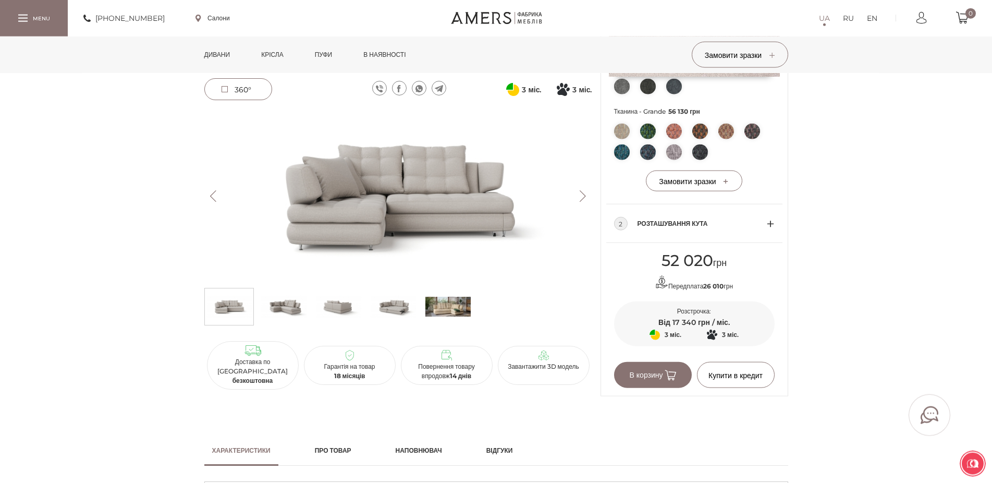
scroll to position [319, 0]
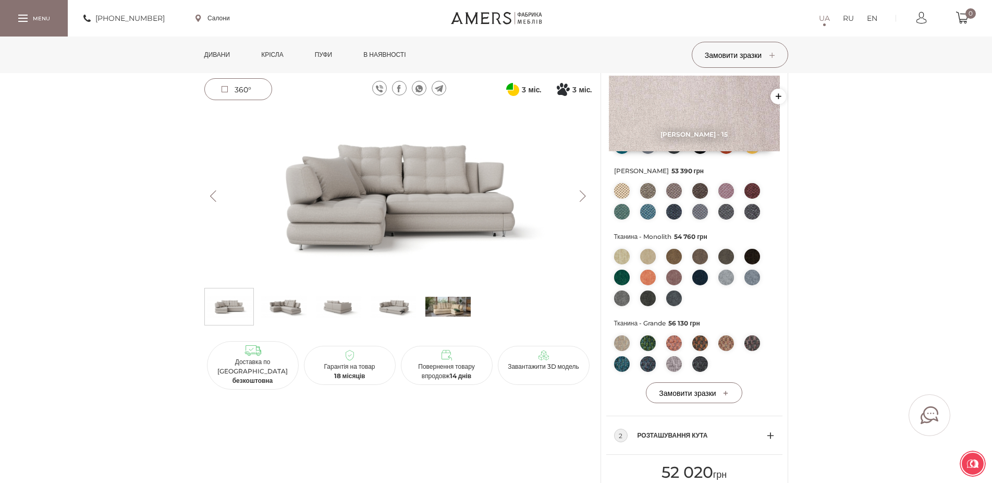
click at [403, 307] on img at bounding box center [393, 306] width 45 height 31
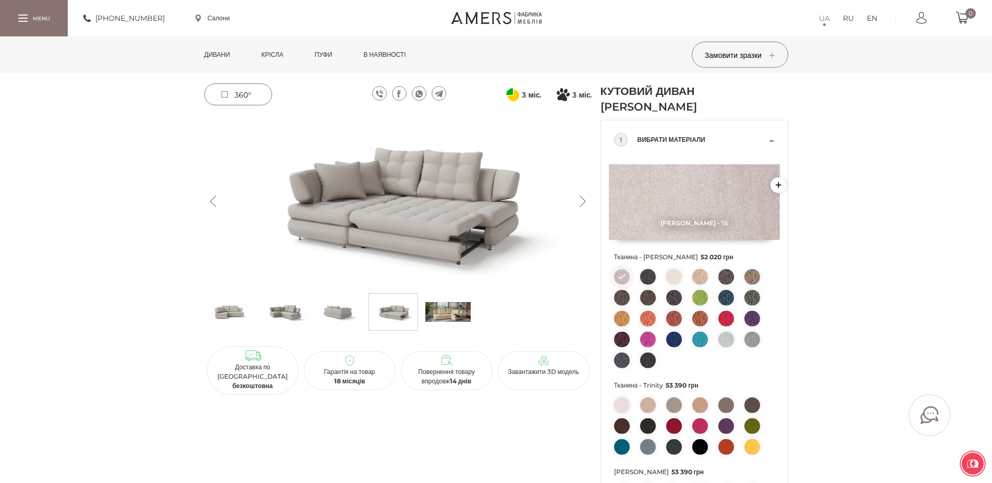
scroll to position [0, 0]
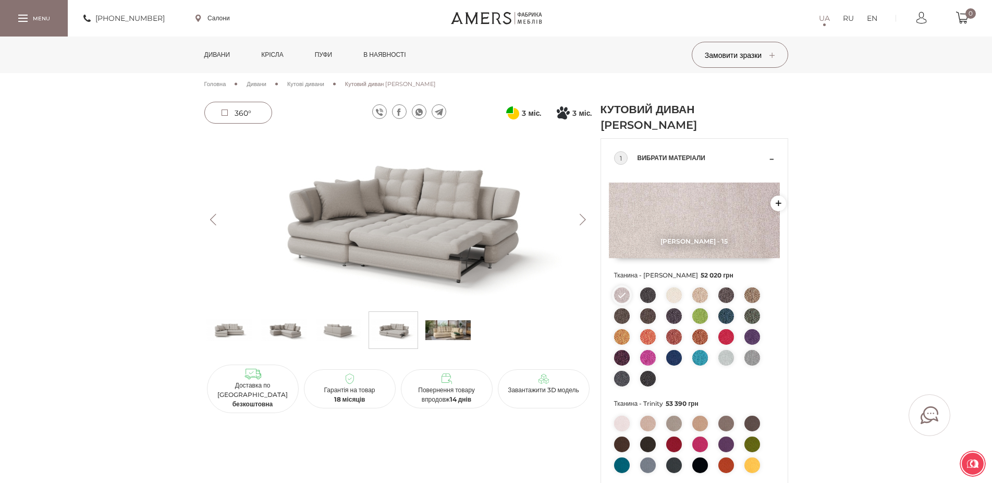
click at [320, 84] on span "Кутові дивани" at bounding box center [305, 83] width 37 height 7
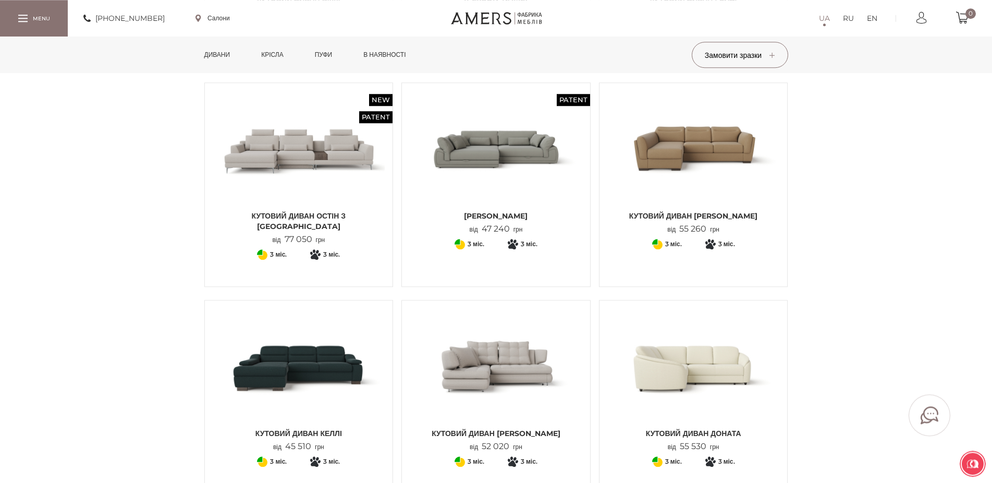
scroll to position [319, 0]
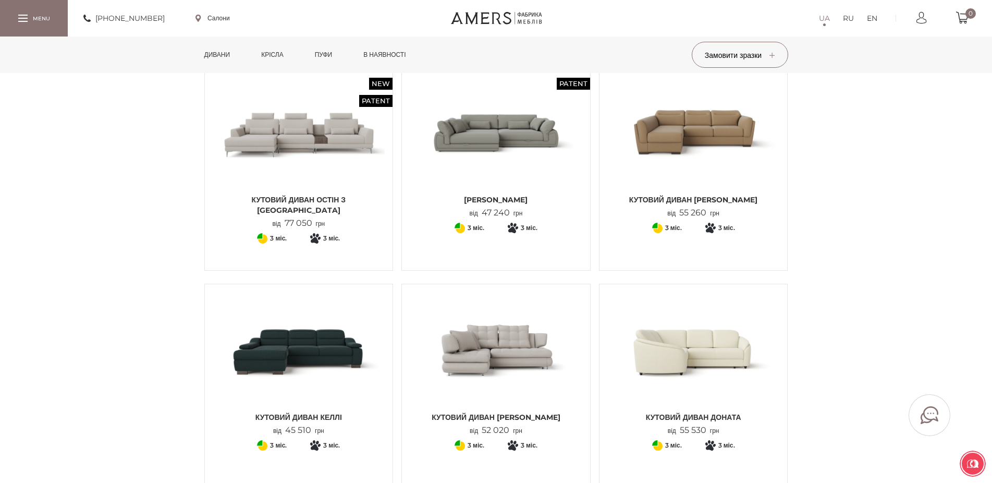
click at [481, 135] on img at bounding box center [496, 132] width 173 height 115
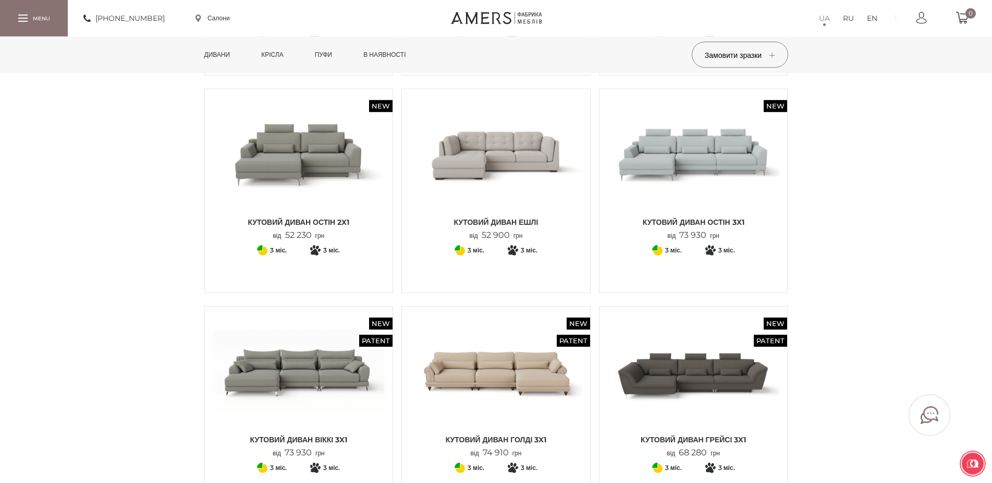
scroll to position [744, 0]
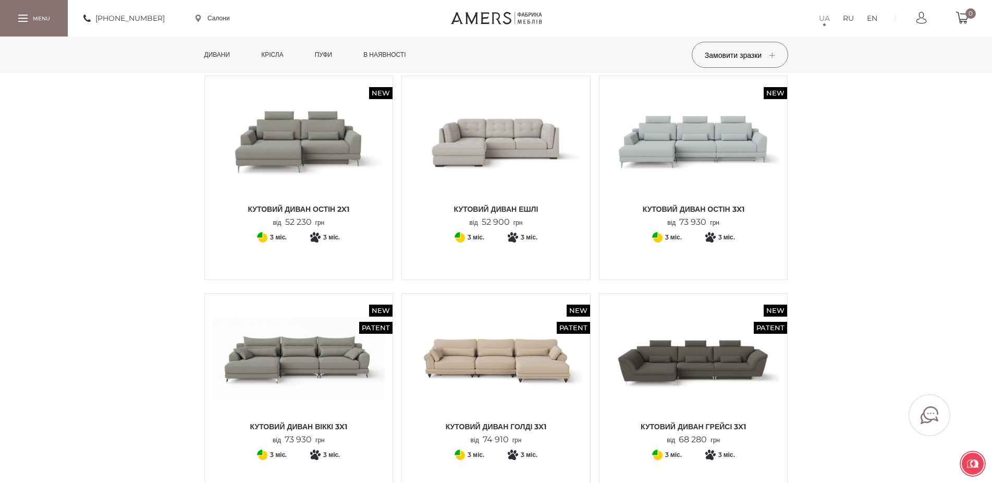
click at [481, 148] on img at bounding box center [496, 141] width 173 height 115
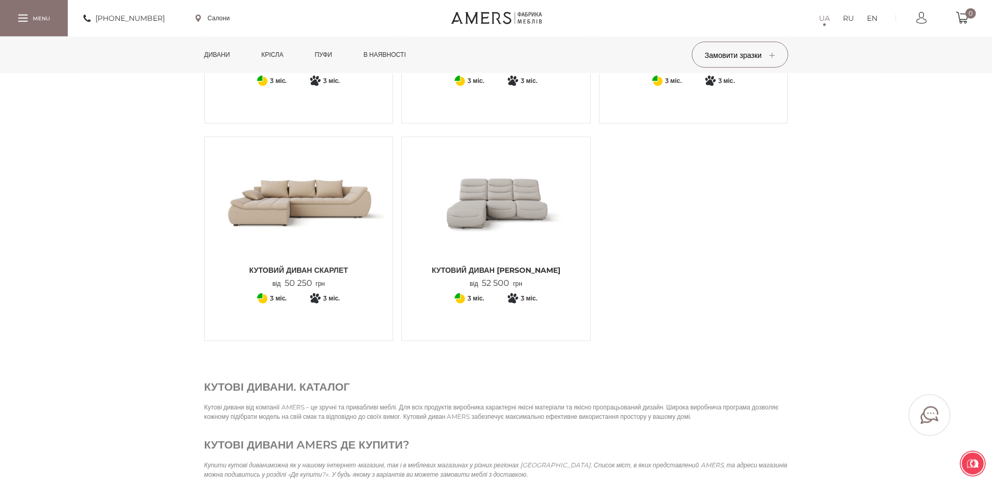
scroll to position [1276, 0]
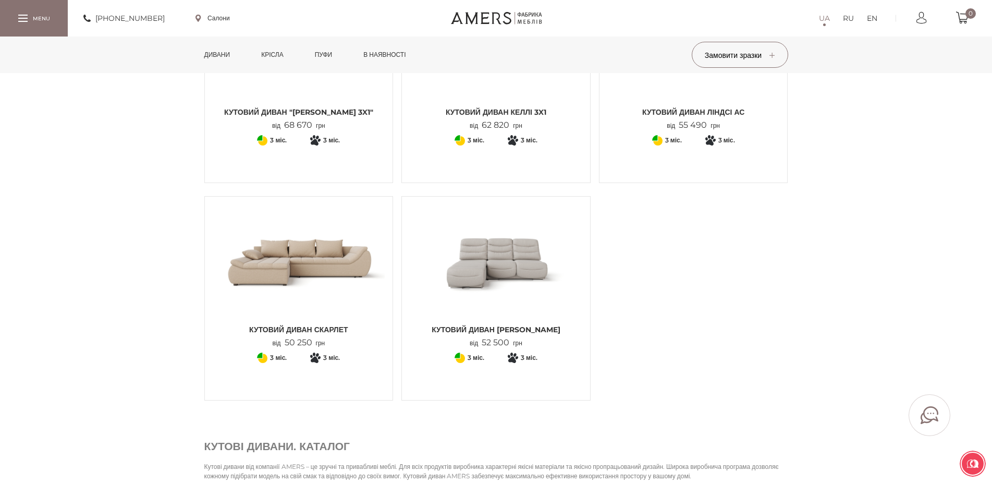
click at [348, 259] on img at bounding box center [299, 261] width 173 height 115
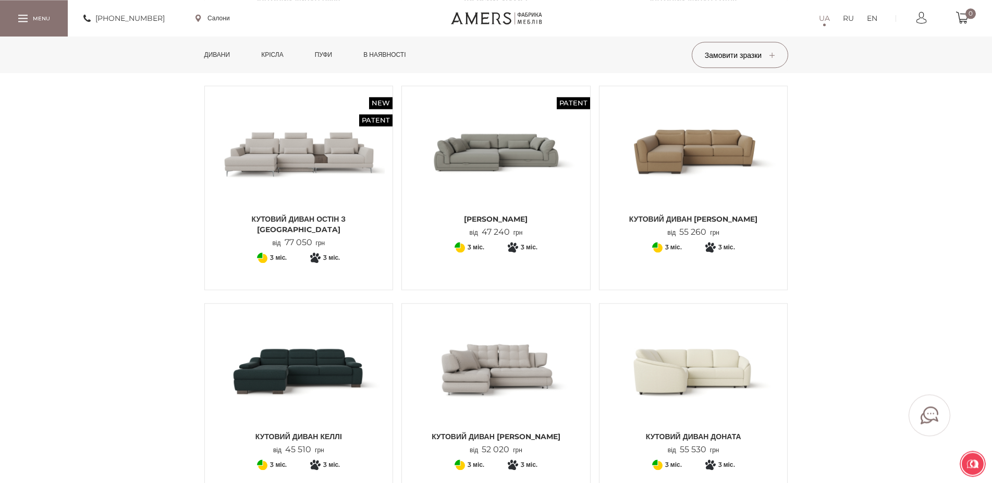
scroll to position [319, 0]
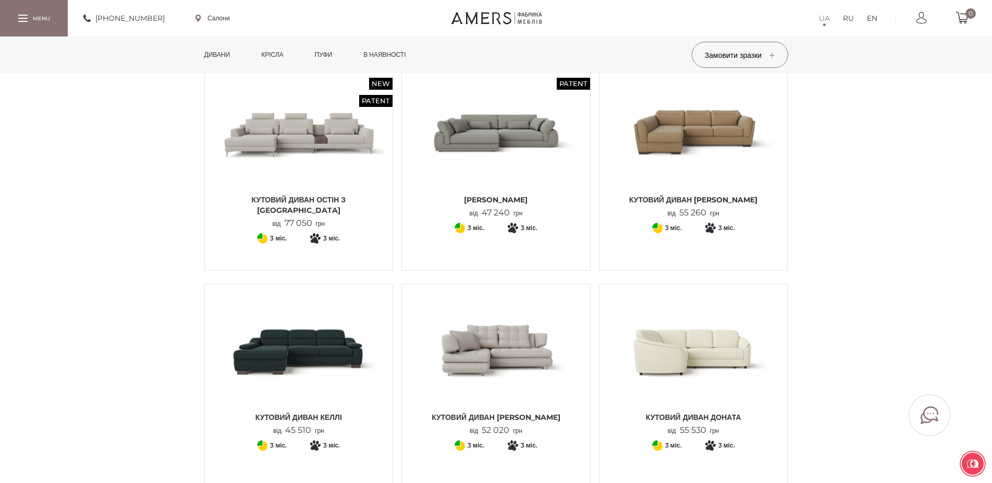
click at [706, 143] on img at bounding box center [693, 132] width 173 height 115
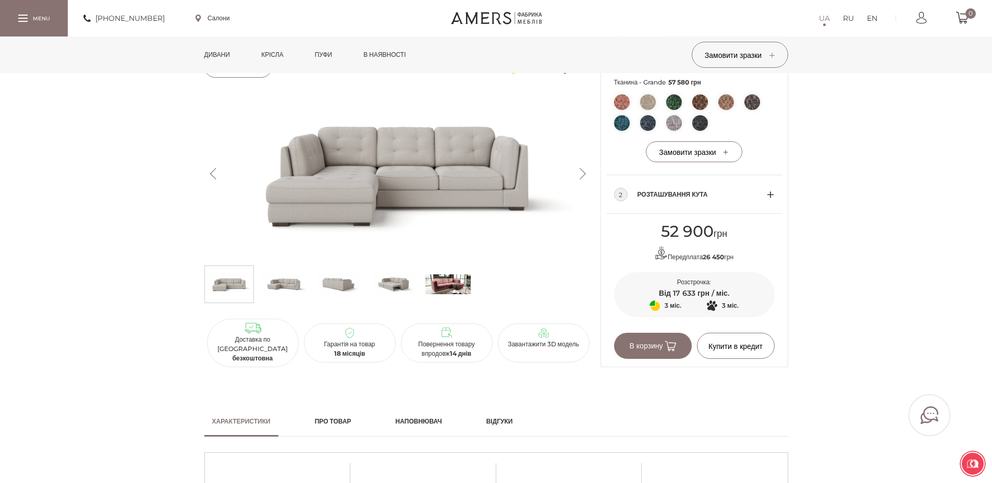
scroll to position [532, 0]
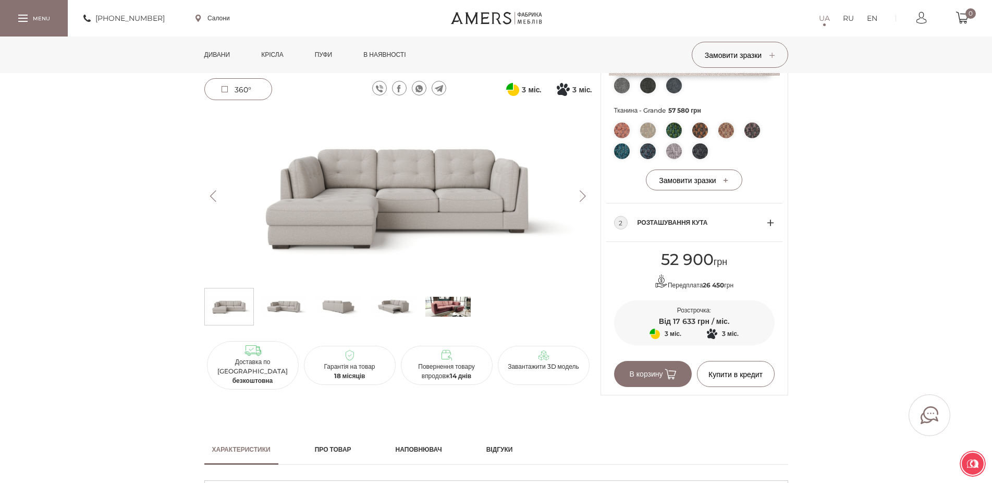
click at [443, 306] on img at bounding box center [447, 306] width 45 height 31
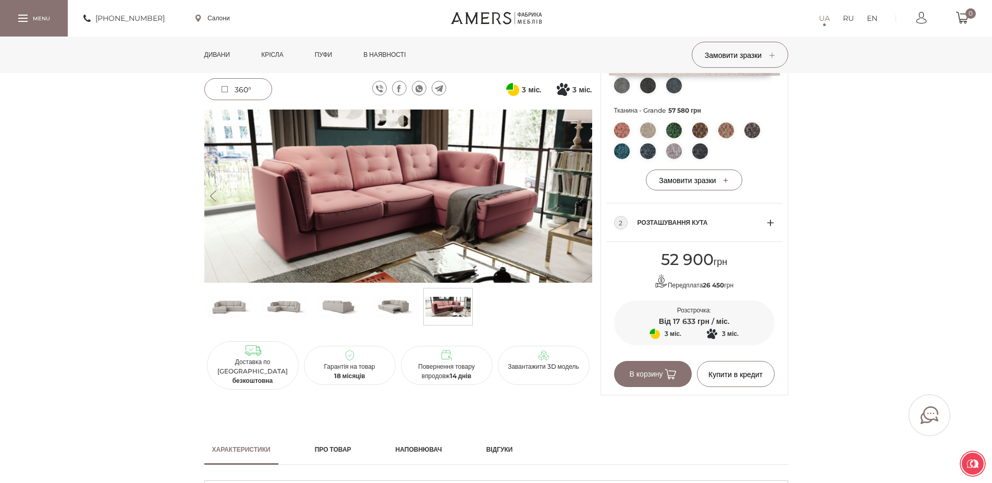
click at [395, 302] on img at bounding box center [393, 306] width 45 height 31
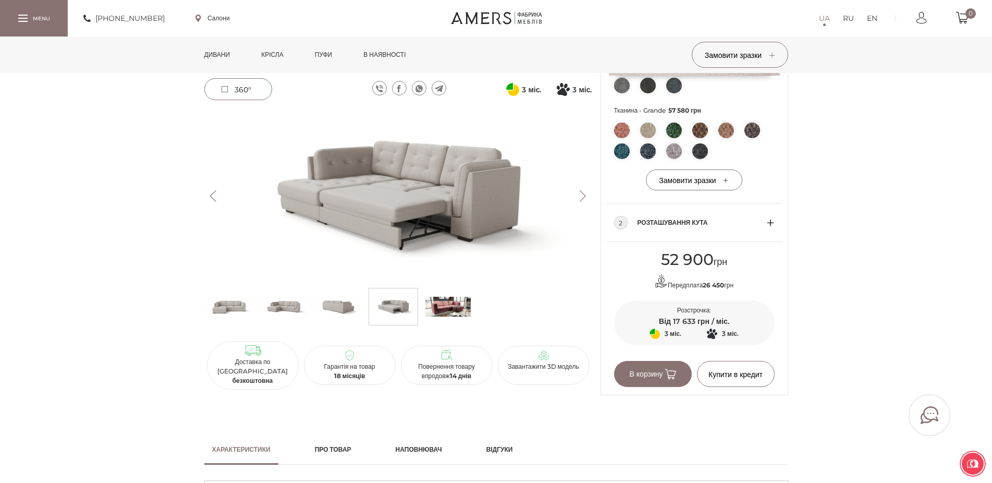
click at [342, 307] on img at bounding box center [338, 306] width 45 height 31
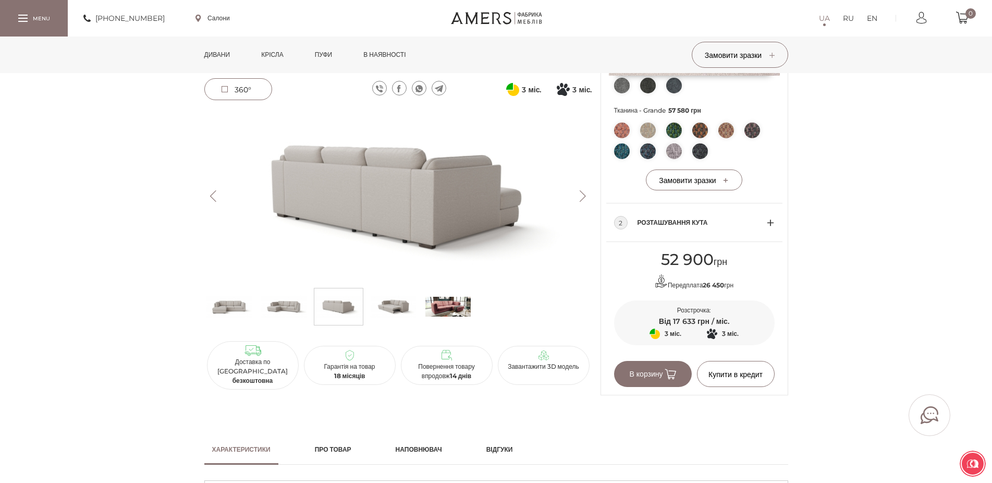
click at [293, 311] on img at bounding box center [283, 306] width 45 height 31
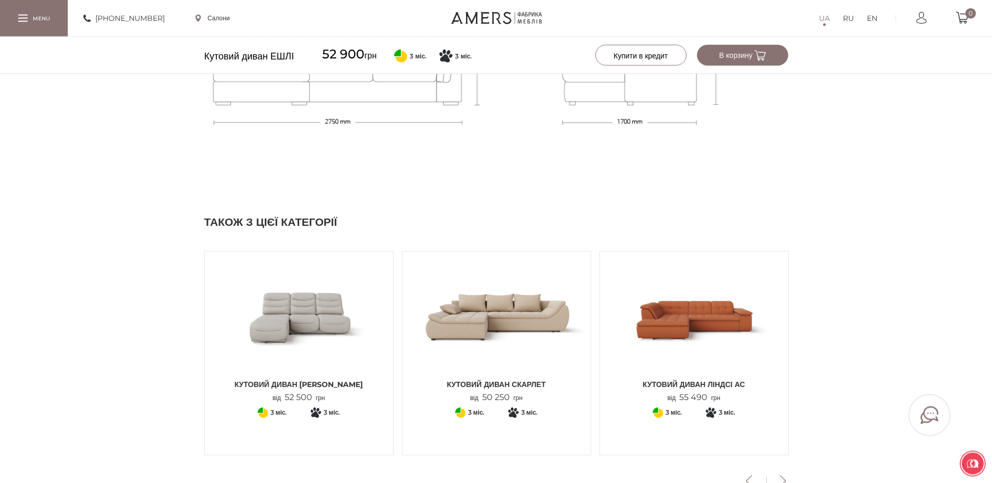
scroll to position [1170, 0]
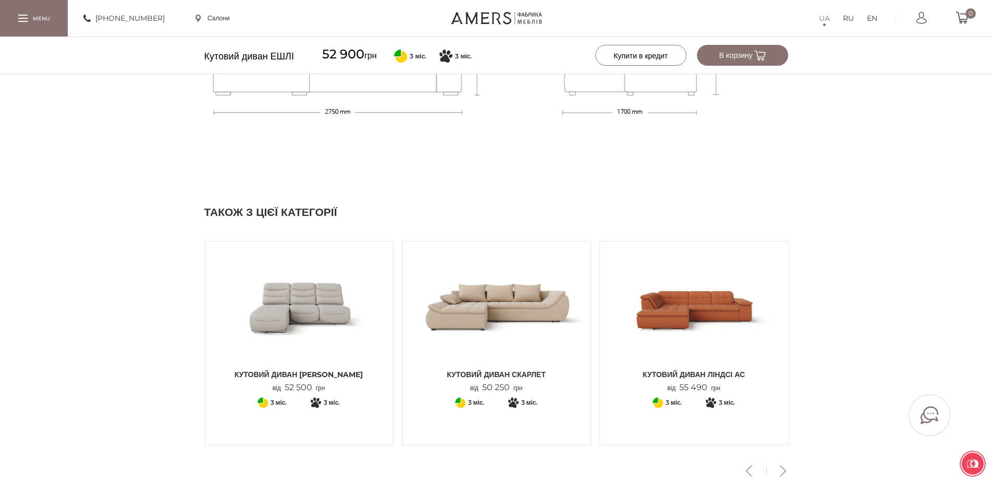
click at [333, 319] on img at bounding box center [299, 306] width 173 height 115
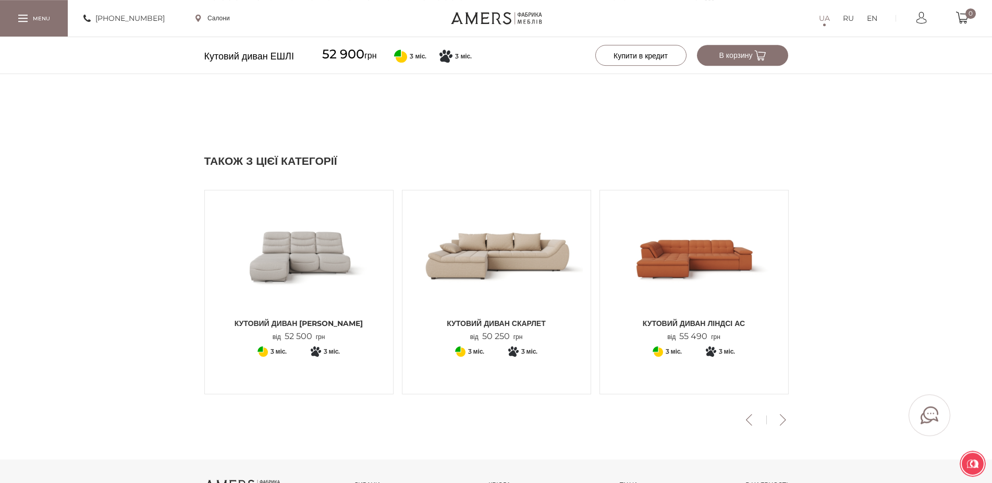
scroll to position [1223, 0]
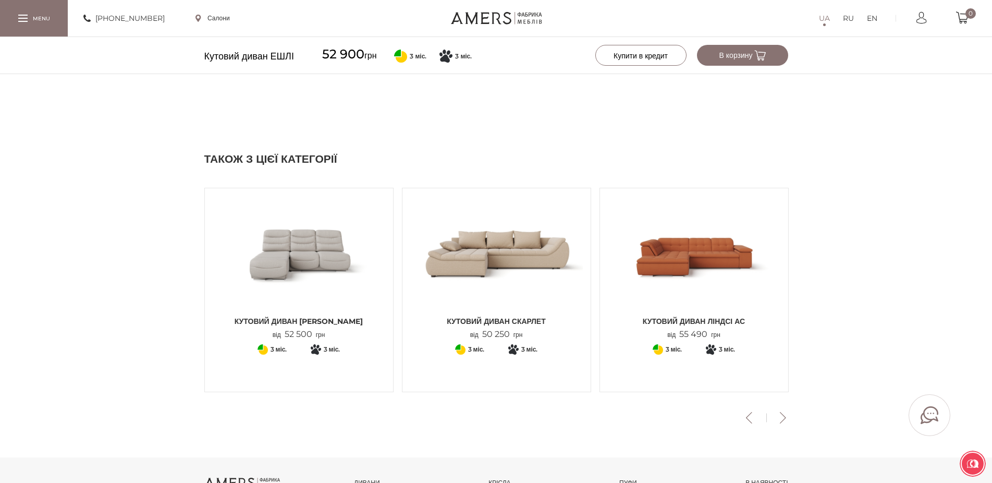
click at [711, 270] on img at bounding box center [694, 253] width 173 height 115
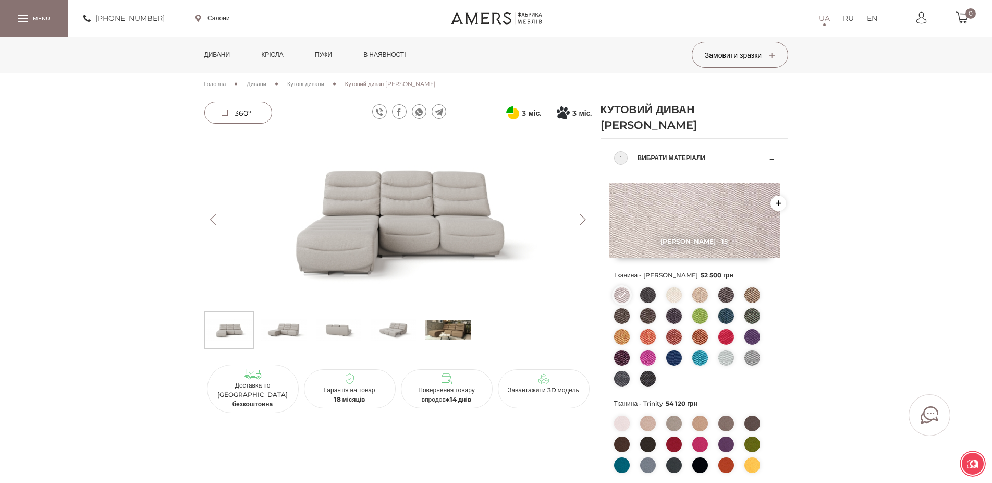
click at [390, 329] on img at bounding box center [393, 329] width 45 height 31
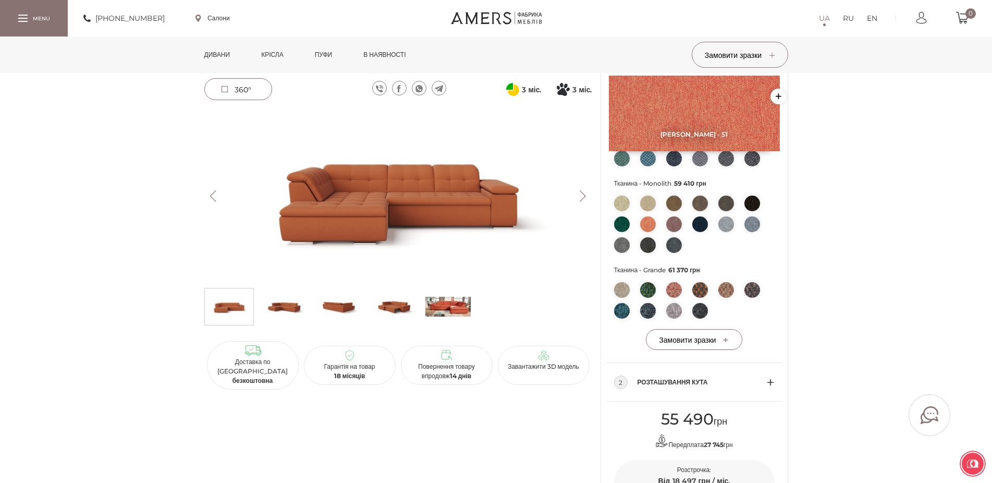
scroll to position [106, 0]
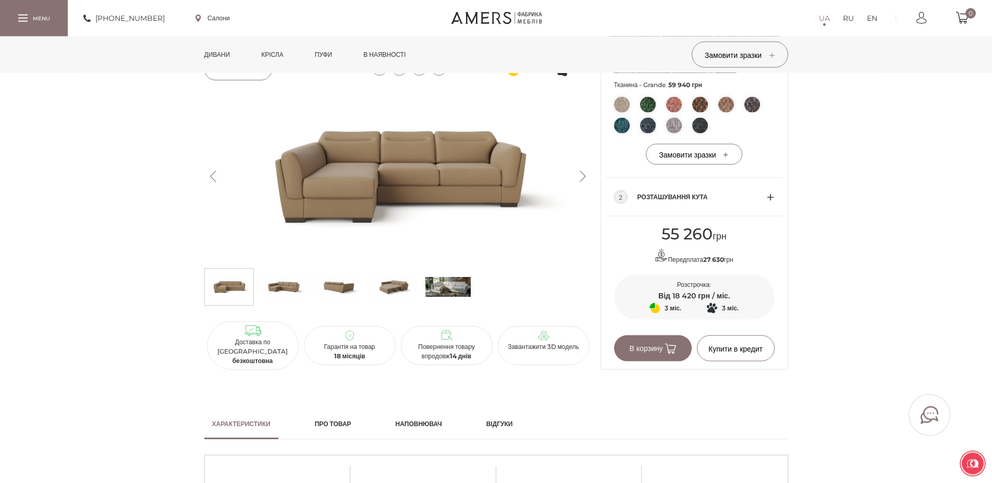
scroll to position [425, 0]
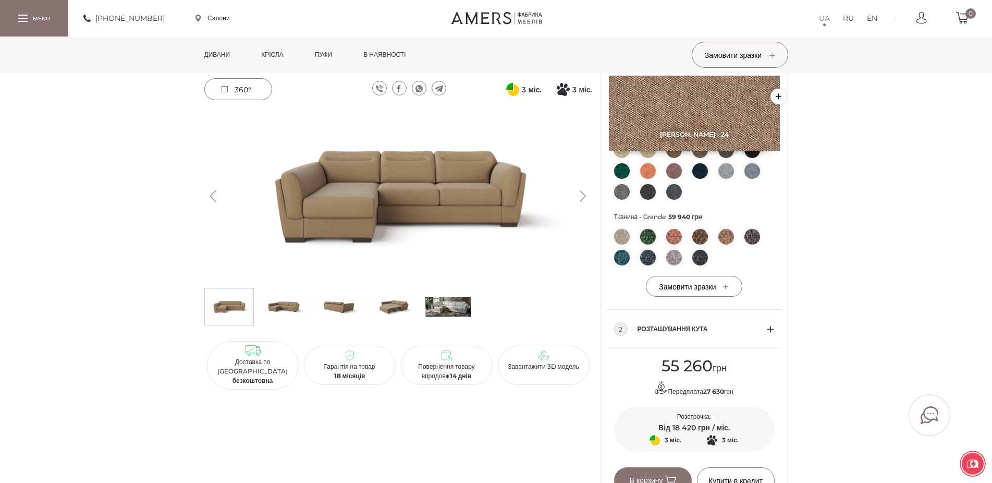
click at [448, 309] on img at bounding box center [447, 306] width 45 height 31
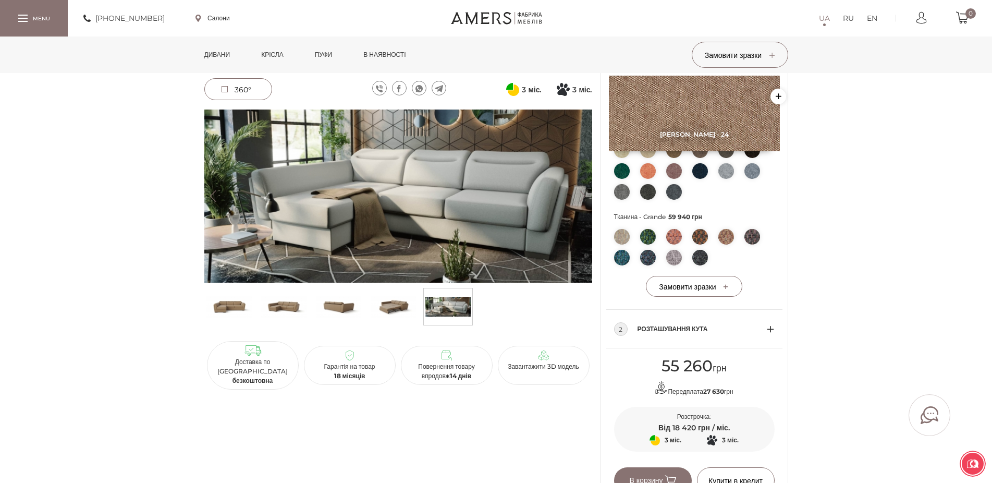
click at [390, 306] on img at bounding box center [393, 306] width 45 height 31
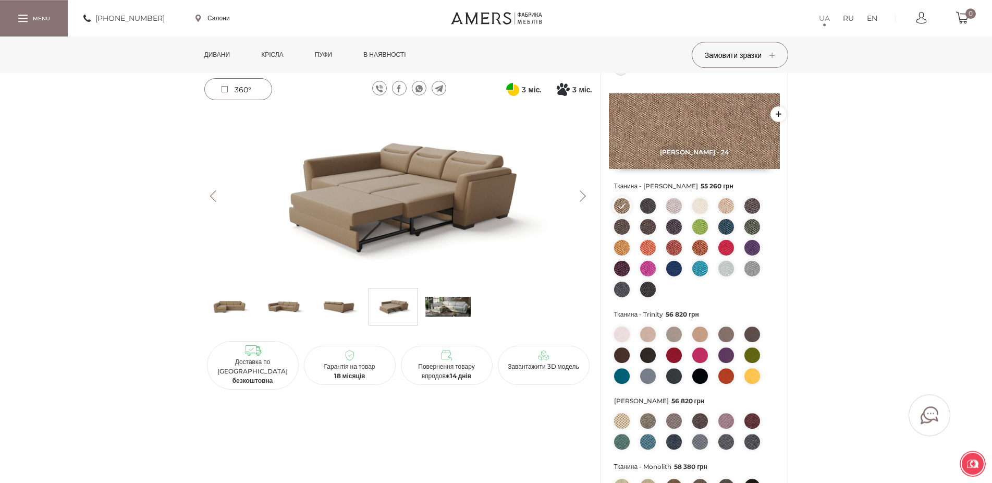
scroll to position [0, 0]
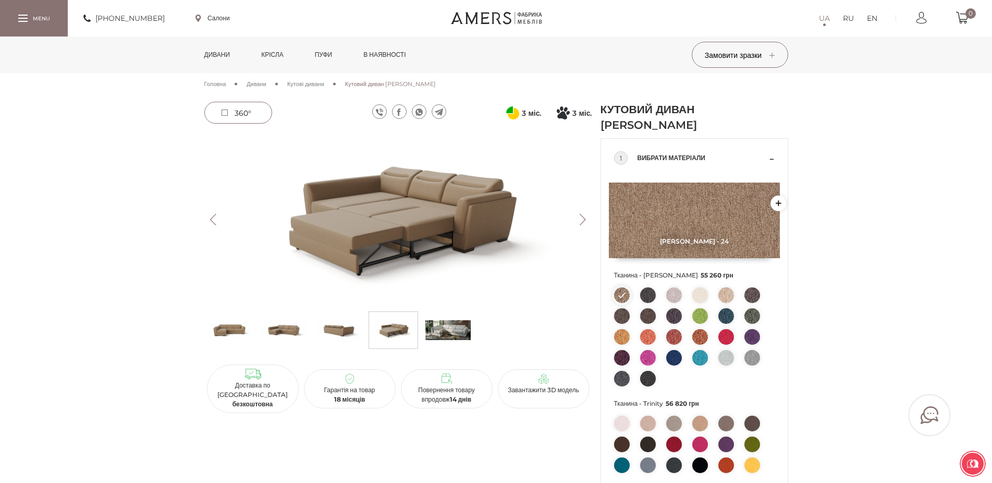
click at [261, 84] on span "Дивани" at bounding box center [257, 83] width 20 height 7
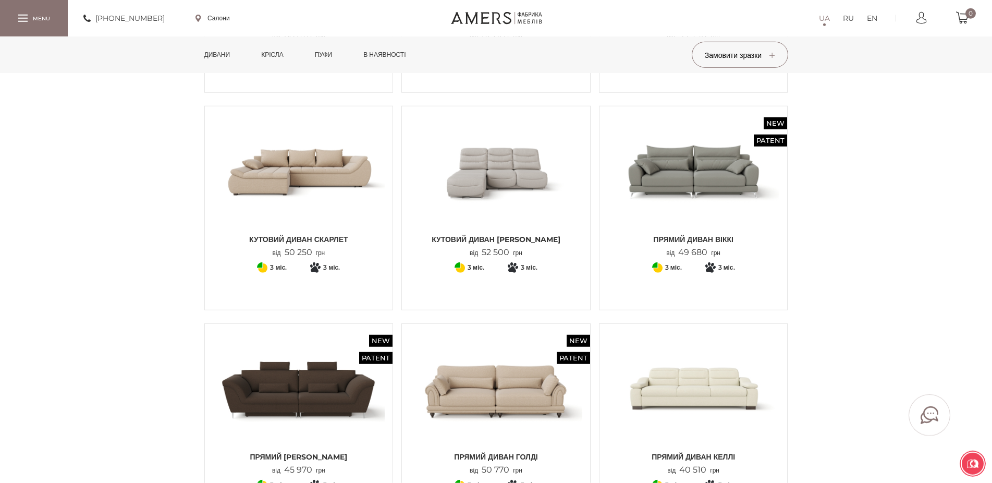
scroll to position [1383, 0]
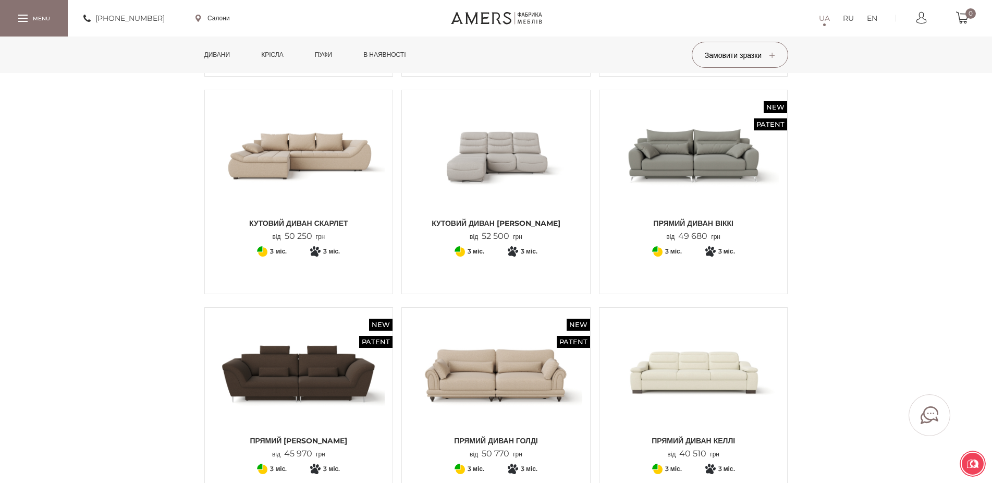
click at [741, 169] on img at bounding box center [693, 155] width 173 height 115
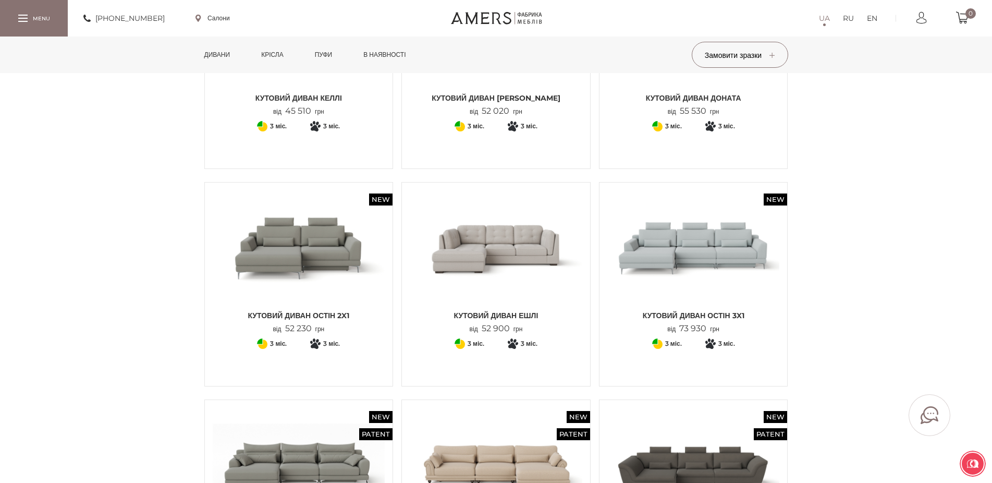
scroll to position [425, 0]
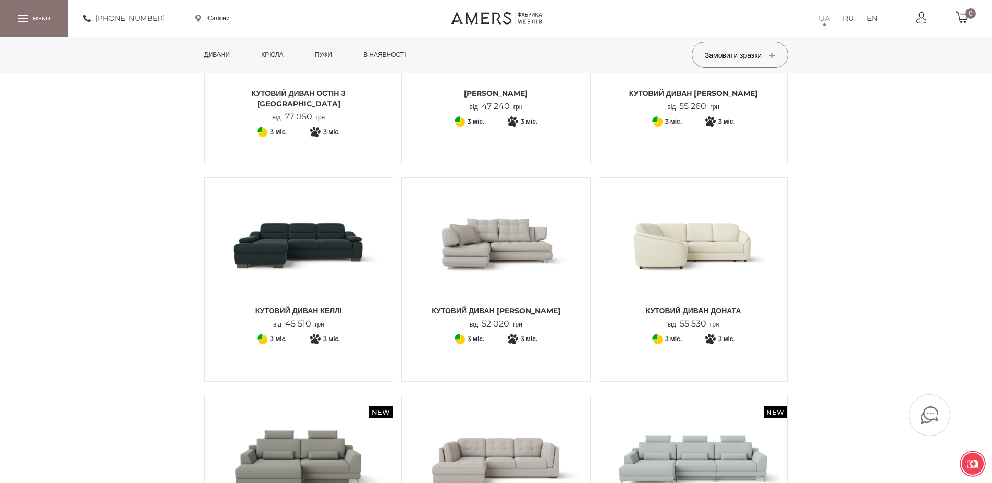
click at [520, 263] on img at bounding box center [496, 243] width 173 height 115
click at [706, 248] on img at bounding box center [693, 243] width 173 height 115
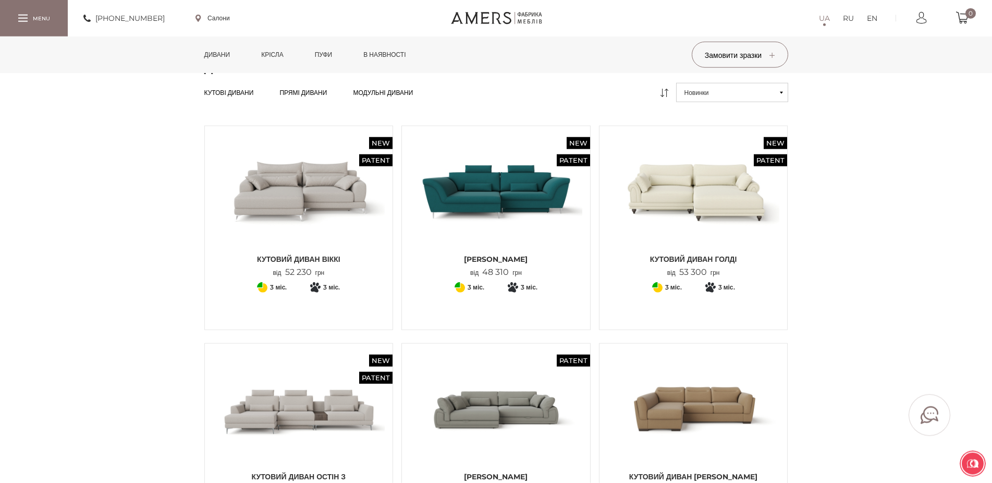
scroll to position [0, 0]
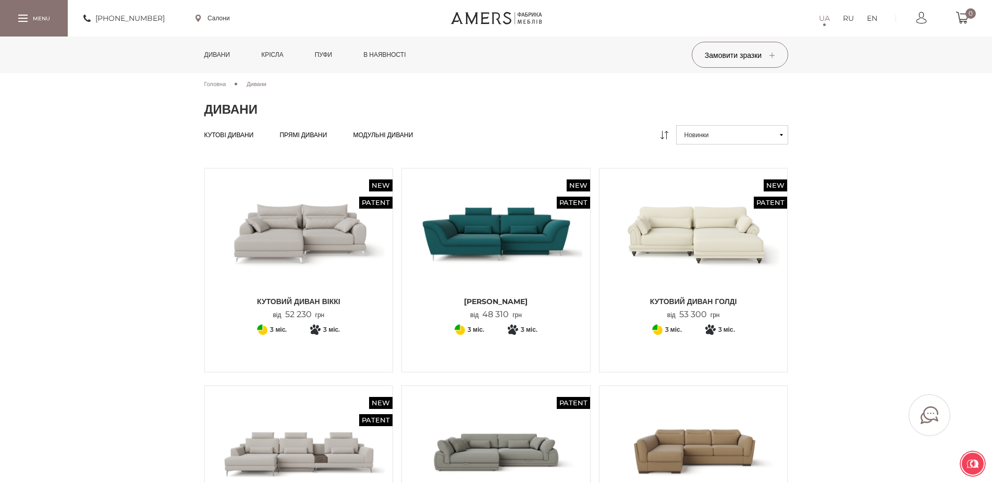
click at [711, 250] on img at bounding box center [693, 233] width 173 height 115
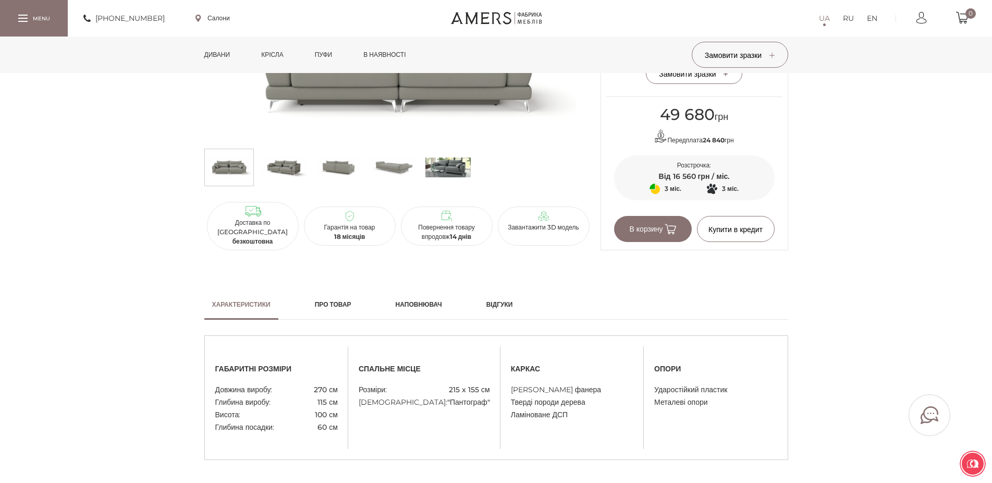
scroll to position [479, 0]
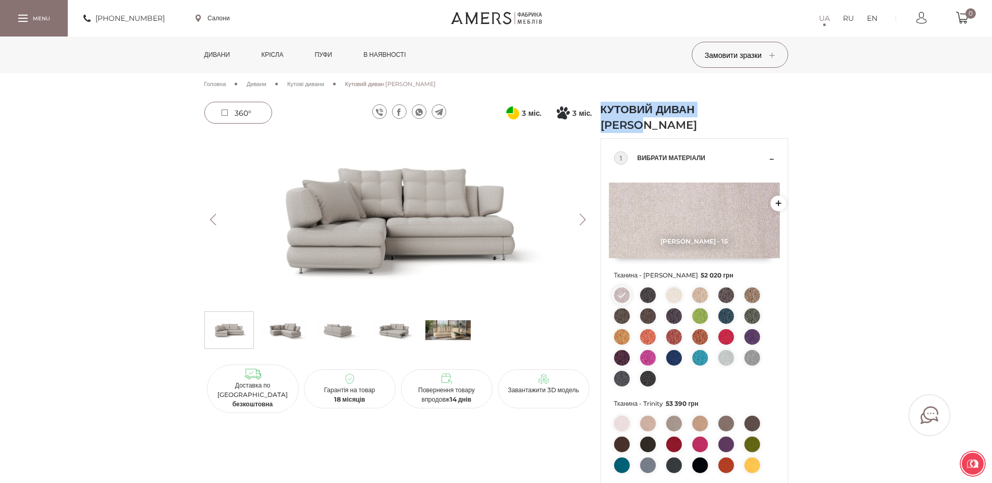
drag, startPoint x: 602, startPoint y: 105, endPoint x: 689, endPoint y: 122, distance: 89.2
click at [689, 122] on h1 "Кутовий диван Ніколь" at bounding box center [661, 117] width 120 height 31
copy h1 "Кутовий диван Ніколь"
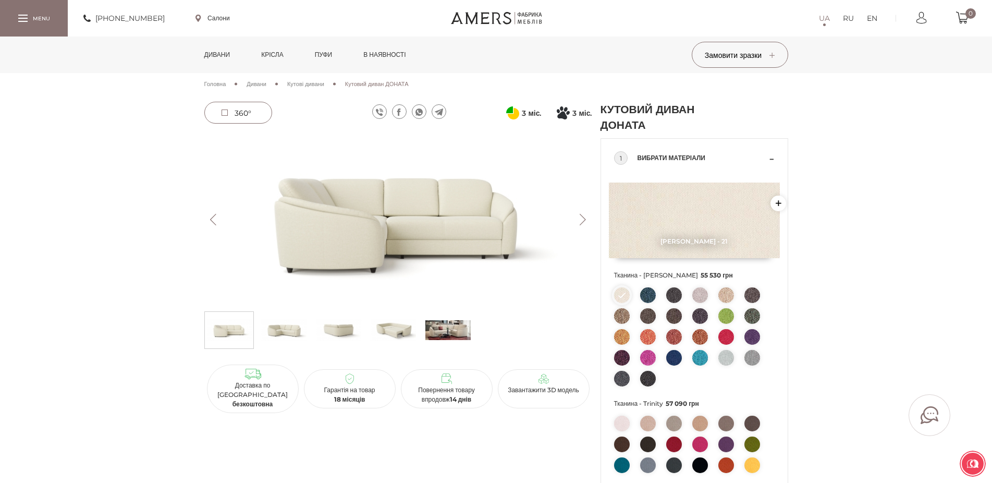
click at [394, 332] on img at bounding box center [393, 329] width 45 height 31
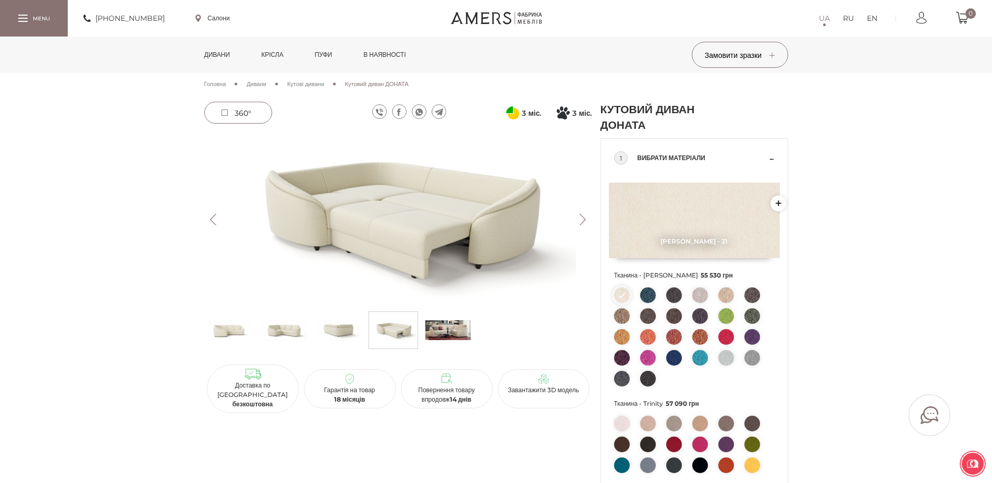
click at [453, 334] on img at bounding box center [447, 329] width 45 height 31
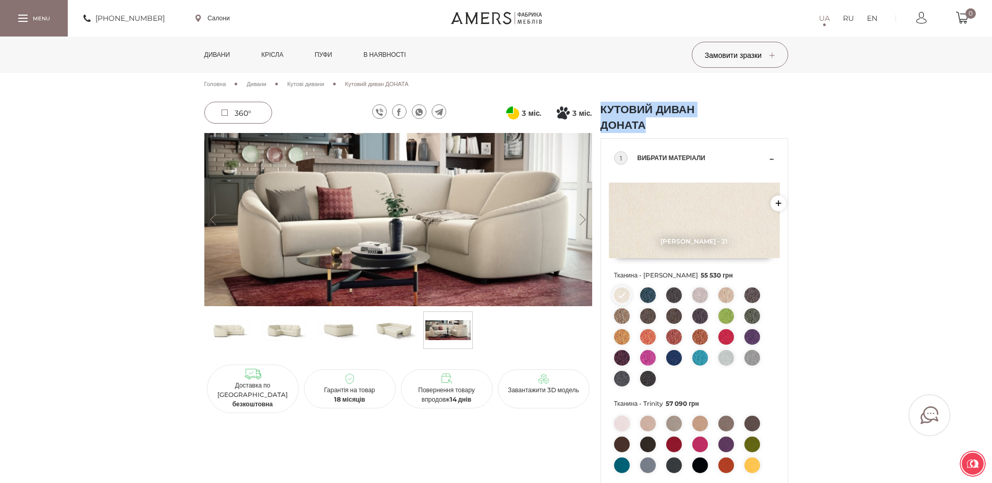
drag, startPoint x: 602, startPoint y: 110, endPoint x: 698, endPoint y: 128, distance: 98.1
click at [698, 128] on h1 "Кутовий диван ДОНАТА" at bounding box center [661, 117] width 120 height 31
copy h1 "Кутовий диван ДОНАТА"
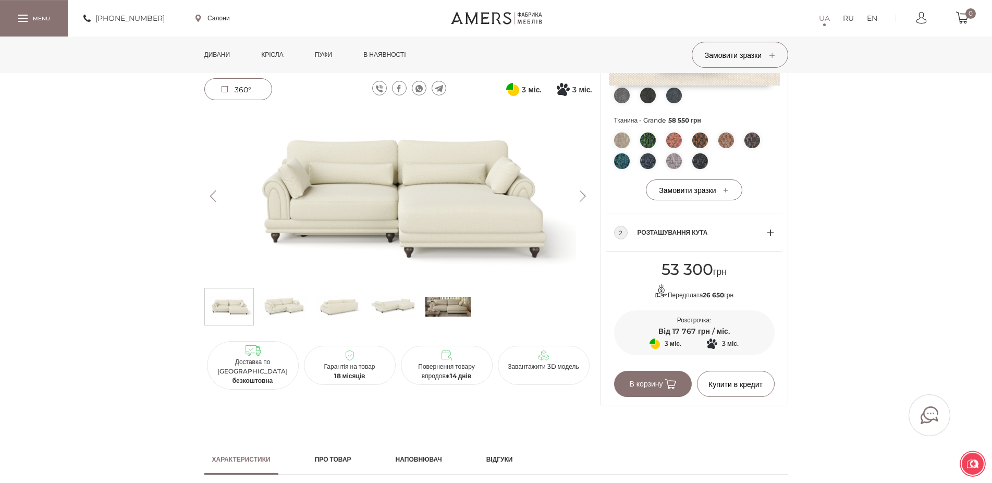
scroll to position [425, 0]
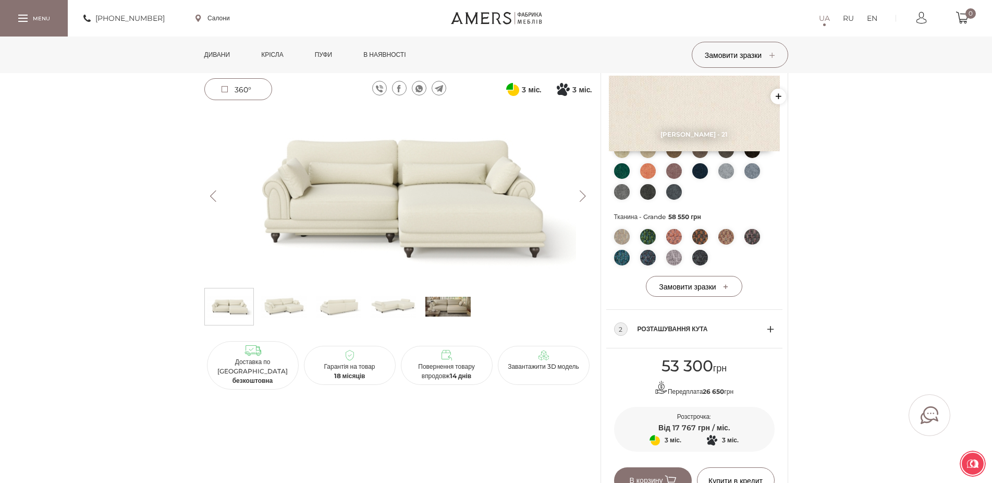
click at [289, 302] on img at bounding box center [283, 306] width 45 height 31
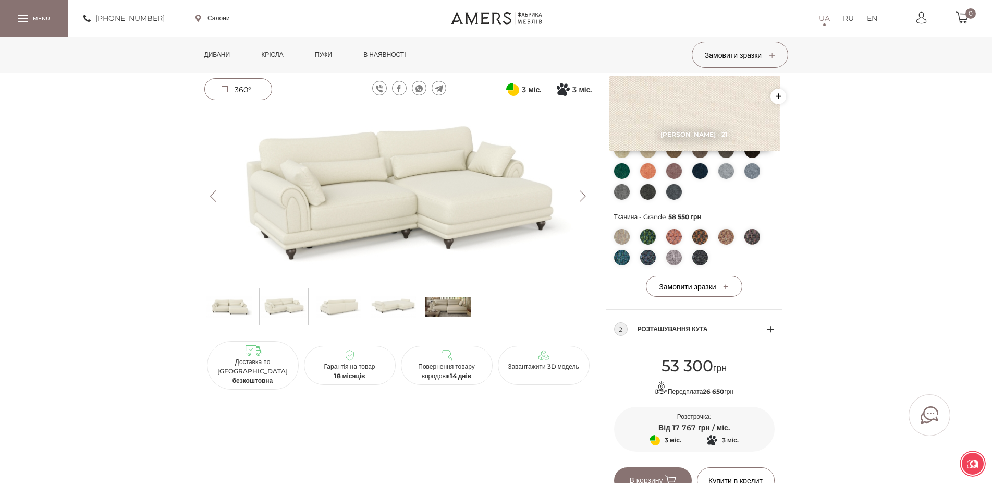
click at [345, 301] on img at bounding box center [338, 306] width 45 height 31
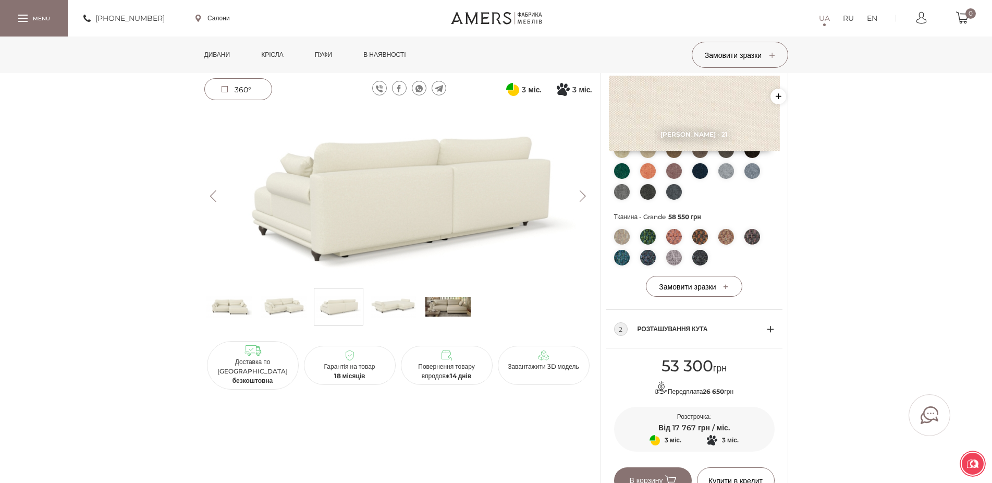
click at [395, 301] on img at bounding box center [393, 306] width 45 height 31
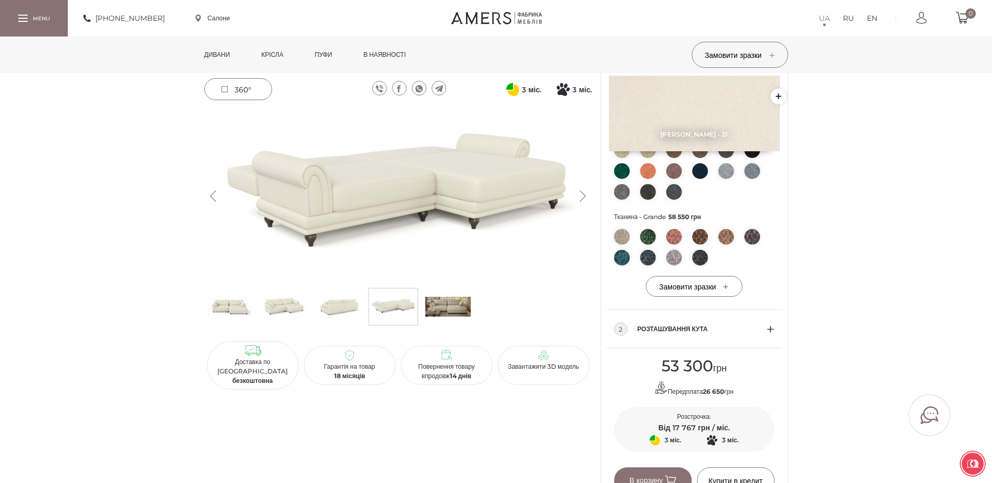
click at [458, 313] on img at bounding box center [447, 306] width 45 height 31
